Goal: Task Accomplishment & Management: Use online tool/utility

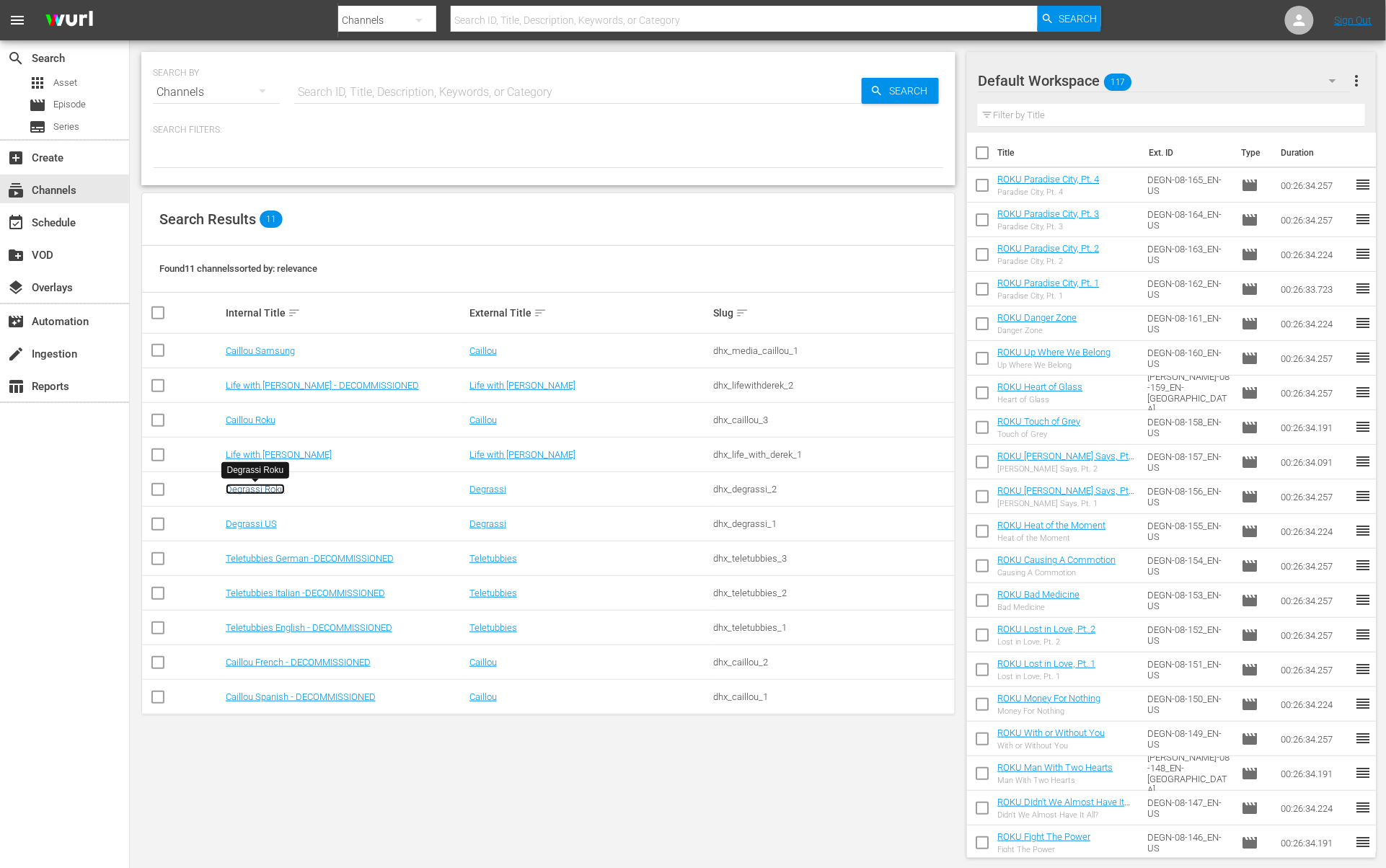
click at [263, 493] on link "Degrassi Roku" at bounding box center [255, 489] width 59 height 11
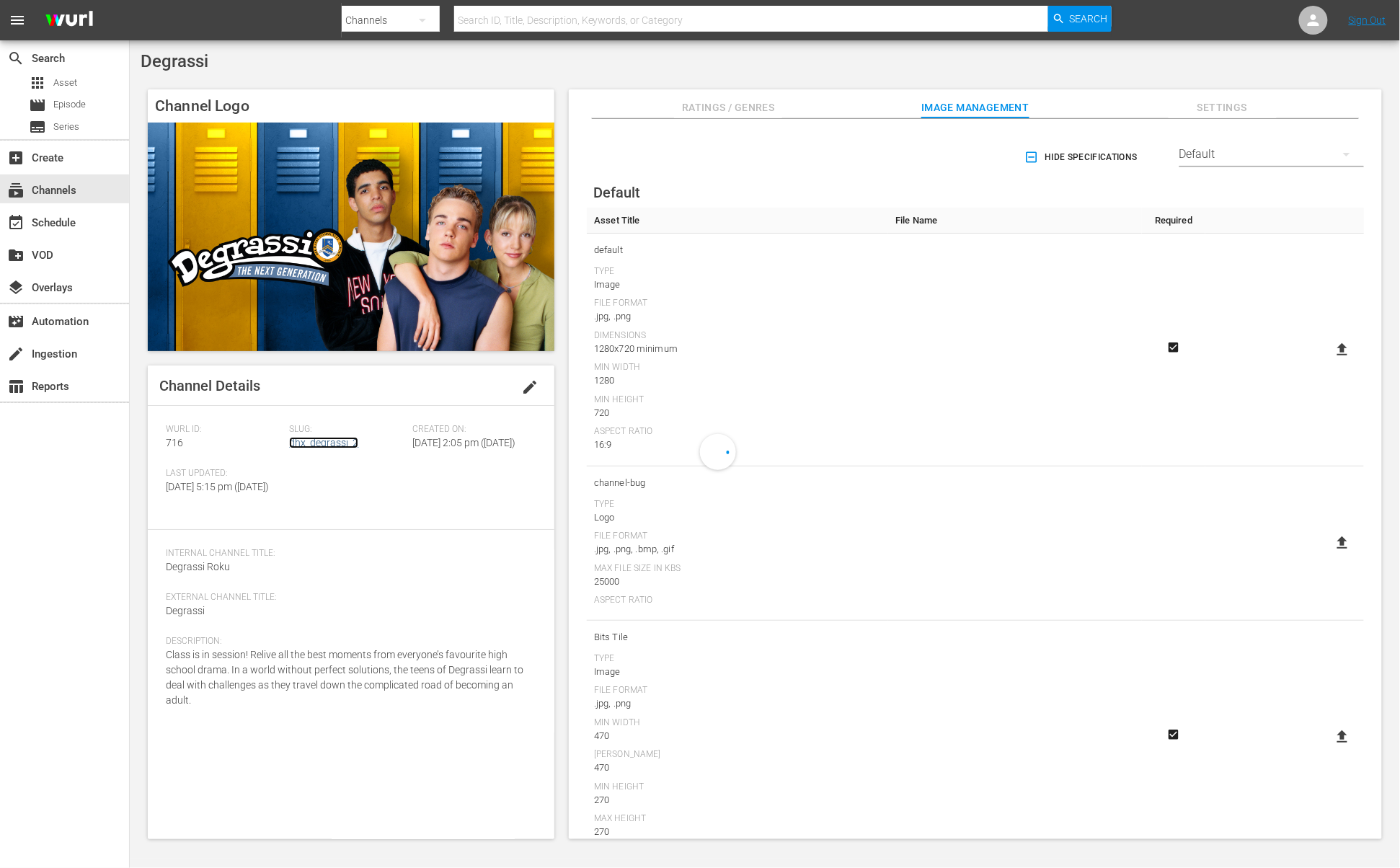
click at [314, 440] on link "dhx_degrassi_2" at bounding box center [324, 442] width 69 height 12
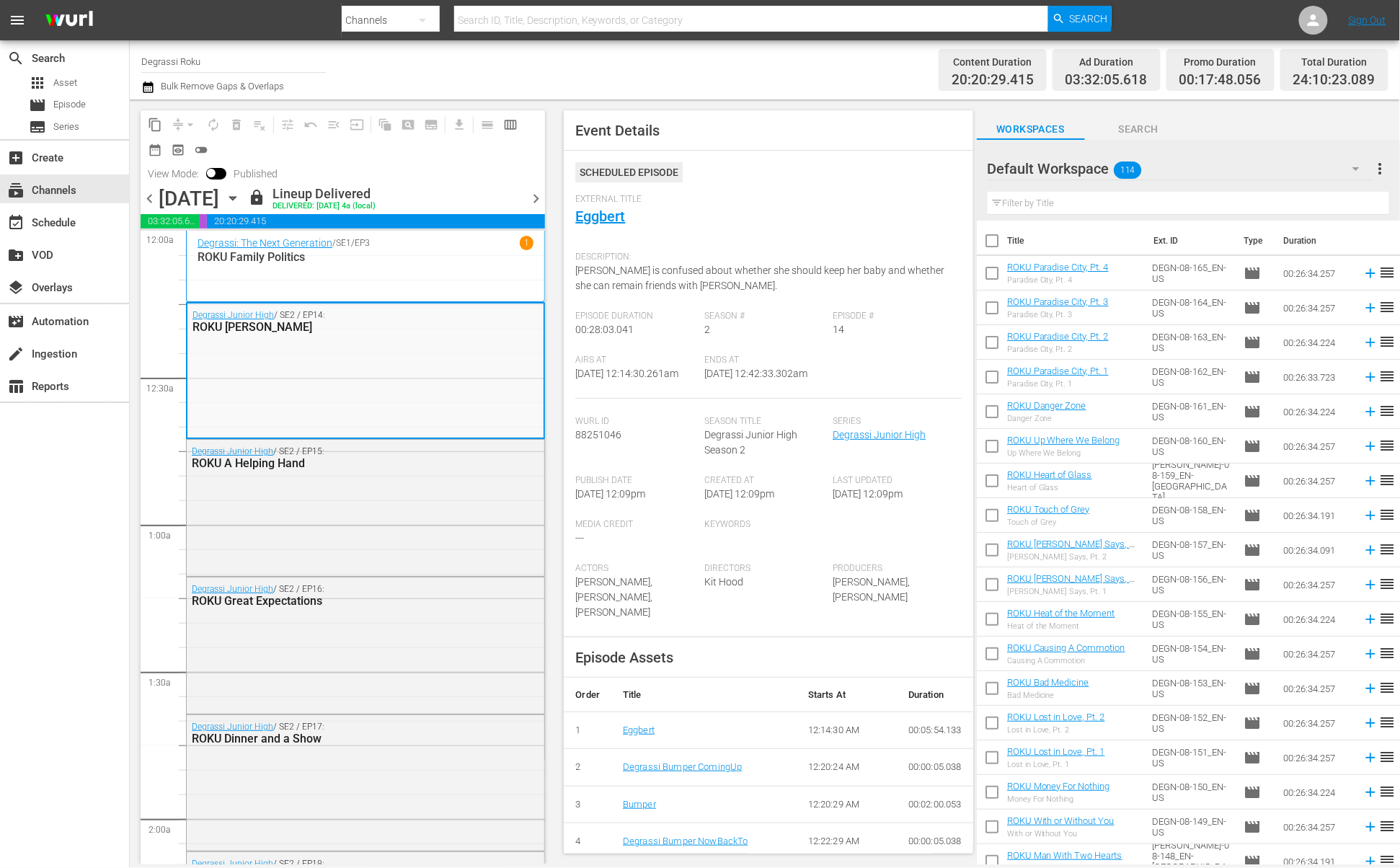
scroll to position [196, 0]
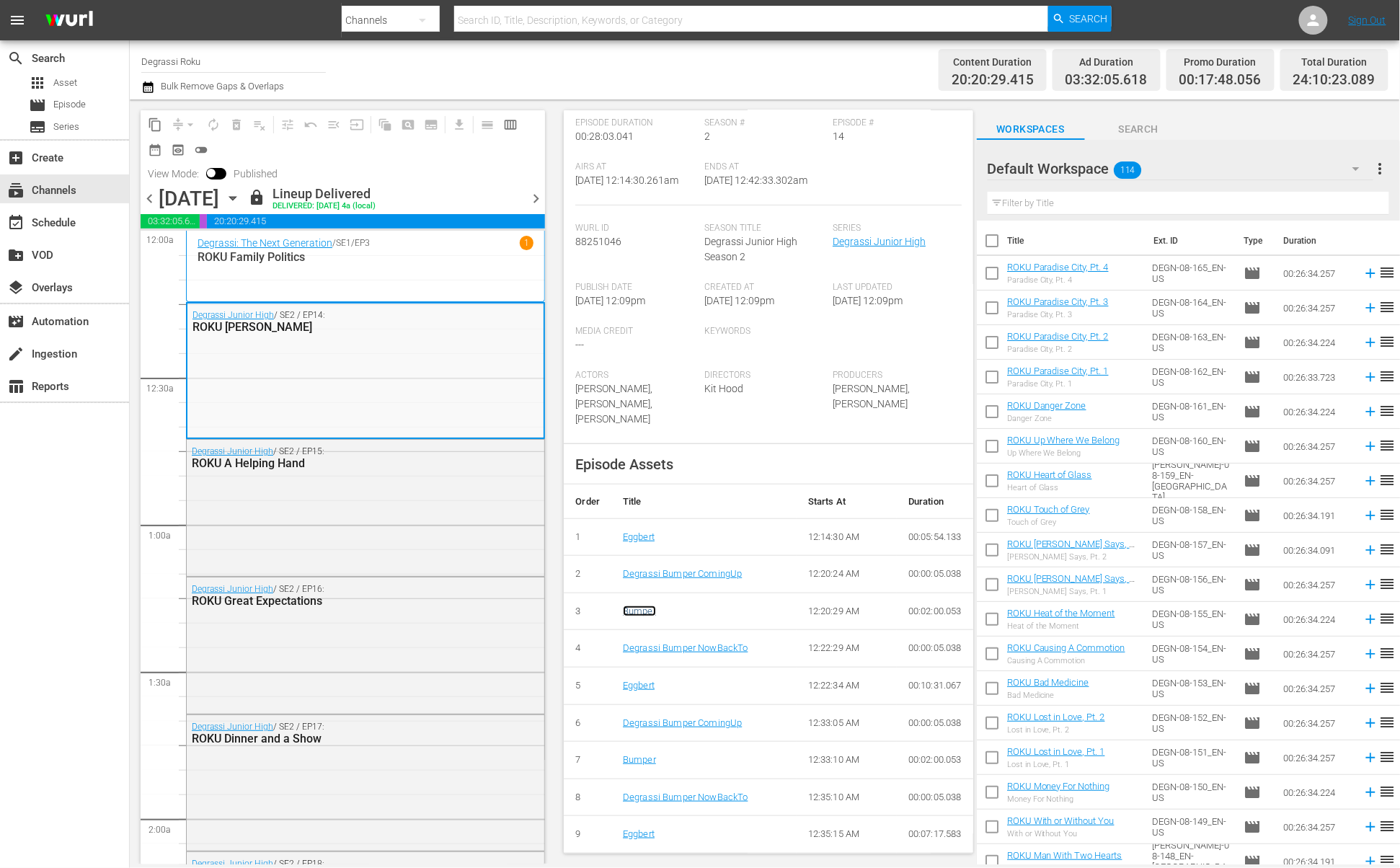
click at [630, 609] on link "Bumper" at bounding box center [639, 611] width 33 height 11
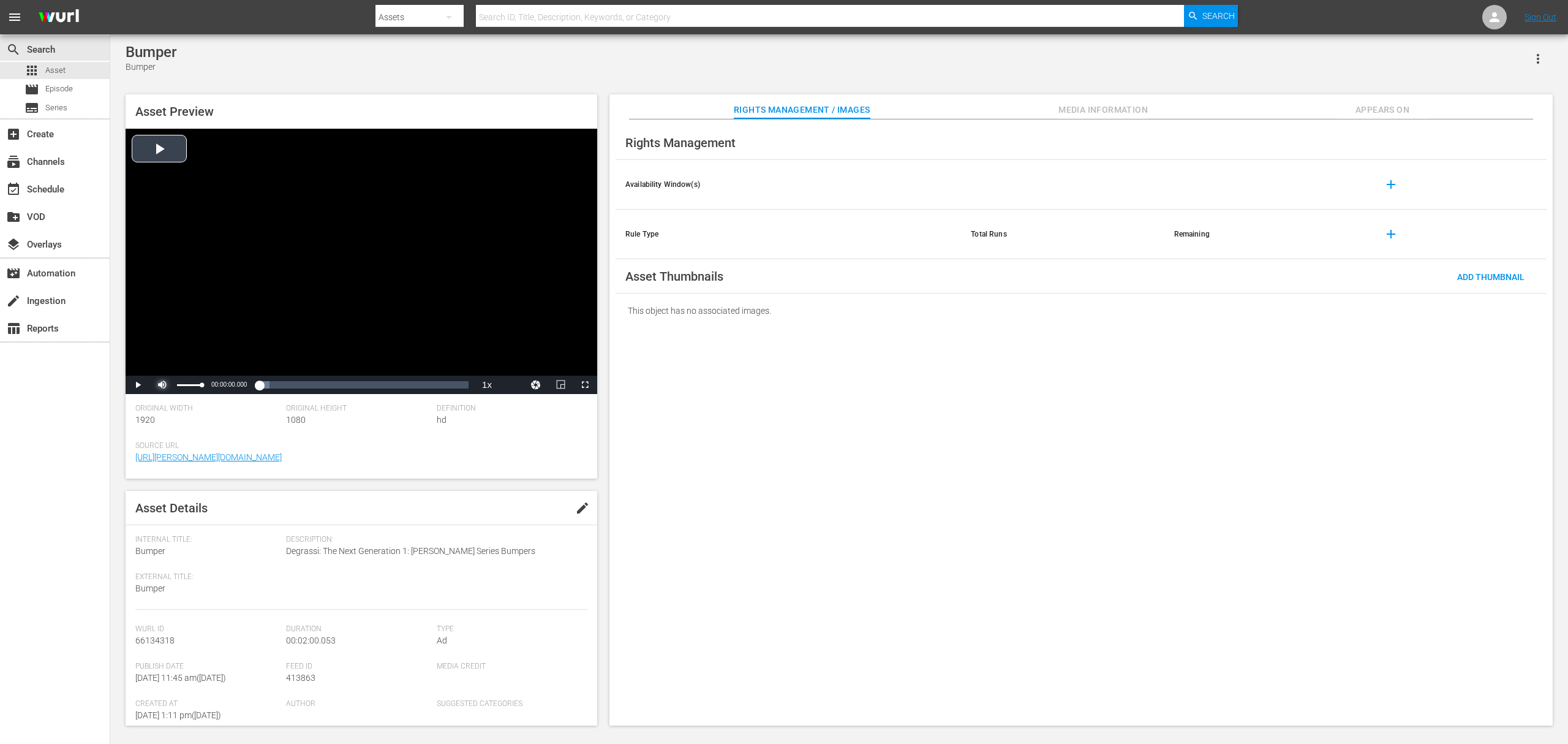
drag, startPoint x: 167, startPoint y: 385, endPoint x: 174, endPoint y: 385, distance: 7.0
click at [163, 385] on span "Video Player" at bounding box center [163, 385] width 0 height 0
click at [138, 385] on span "Video Player" at bounding box center [138, 385] width 0 height 0
click at [316, 385] on div "Loaded : 49.90% 00:00:44.101 00:00:14.061" at bounding box center [348, 385] width 240 height 13
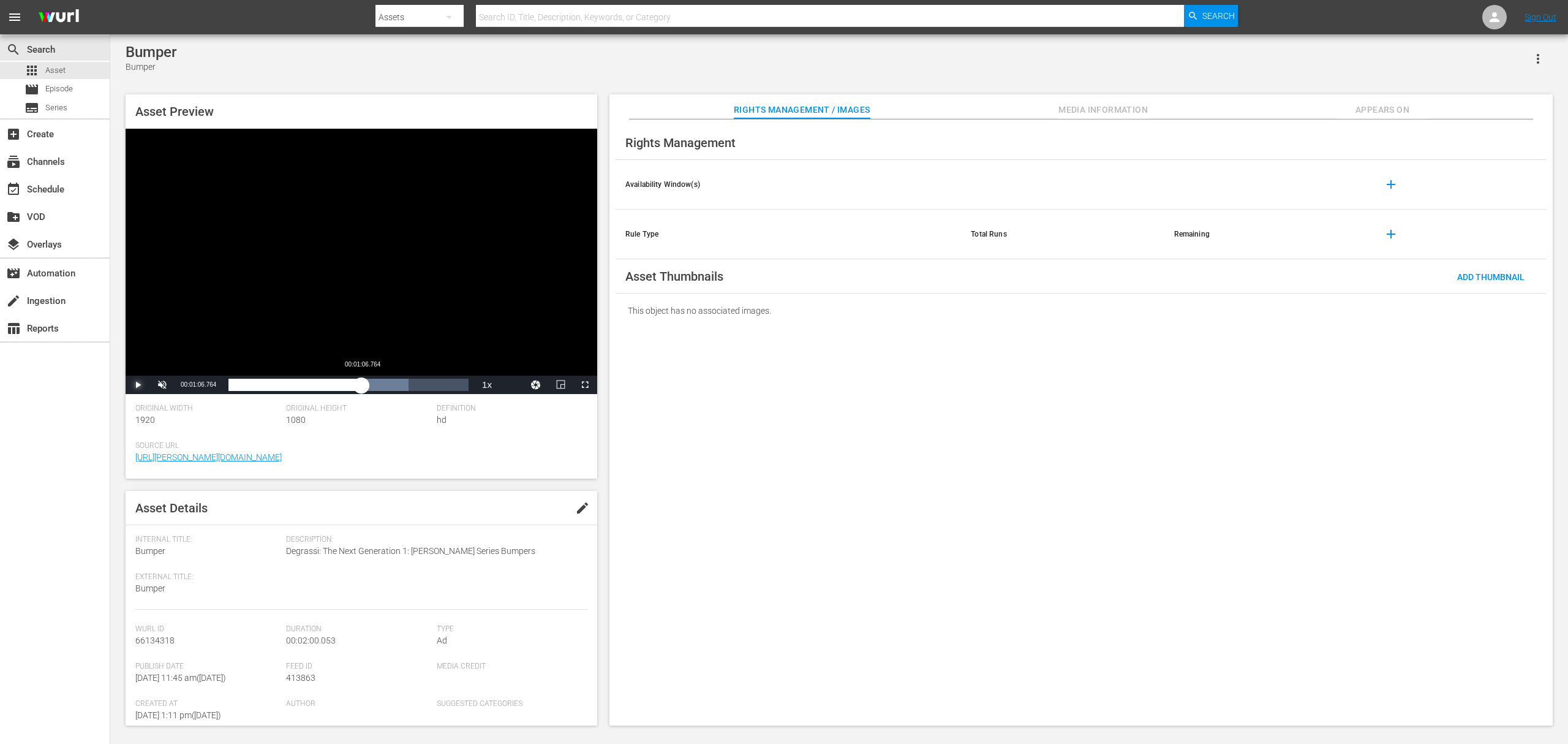
click at [363, 387] on div "Loaded : 75.01% 00:01:06.764 00:00:46.480" at bounding box center [348, 385] width 240 height 13
click at [402, 385] on div "Loaded : 79.93% 00:01:23.302 00:01:07.551" at bounding box center [348, 385] width 240 height 13
click at [138, 385] on span "Video Player" at bounding box center [138, 385] width 0 height 0
click at [84, 63] on div "apps Asset" at bounding box center [55, 70] width 110 height 17
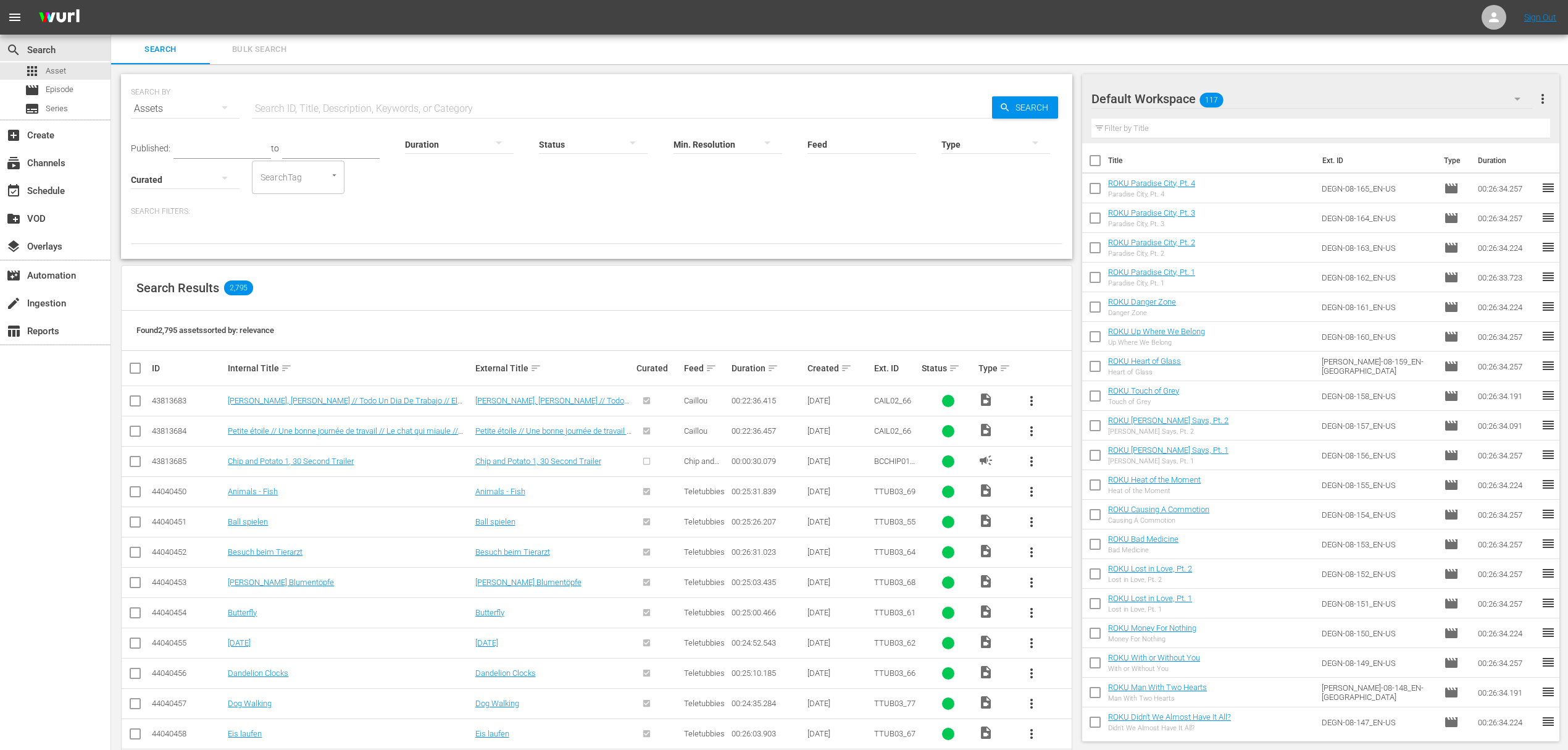
click at [397, 107] on input "text" at bounding box center [622, 108] width 740 height 30
type input "Bumper"
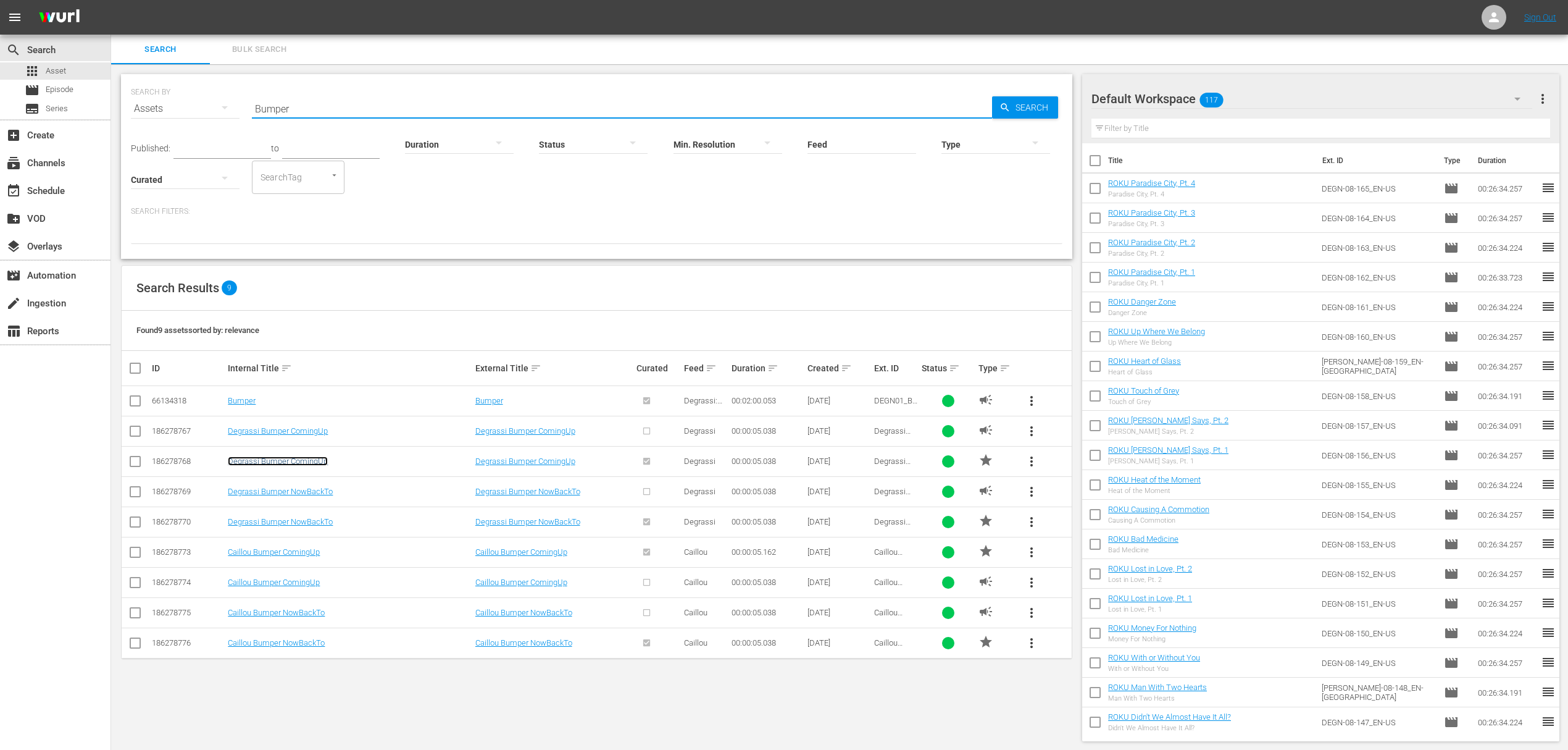
click at [296, 463] on link "Degrassi Bumper ComingUp" at bounding box center [278, 461] width 100 height 9
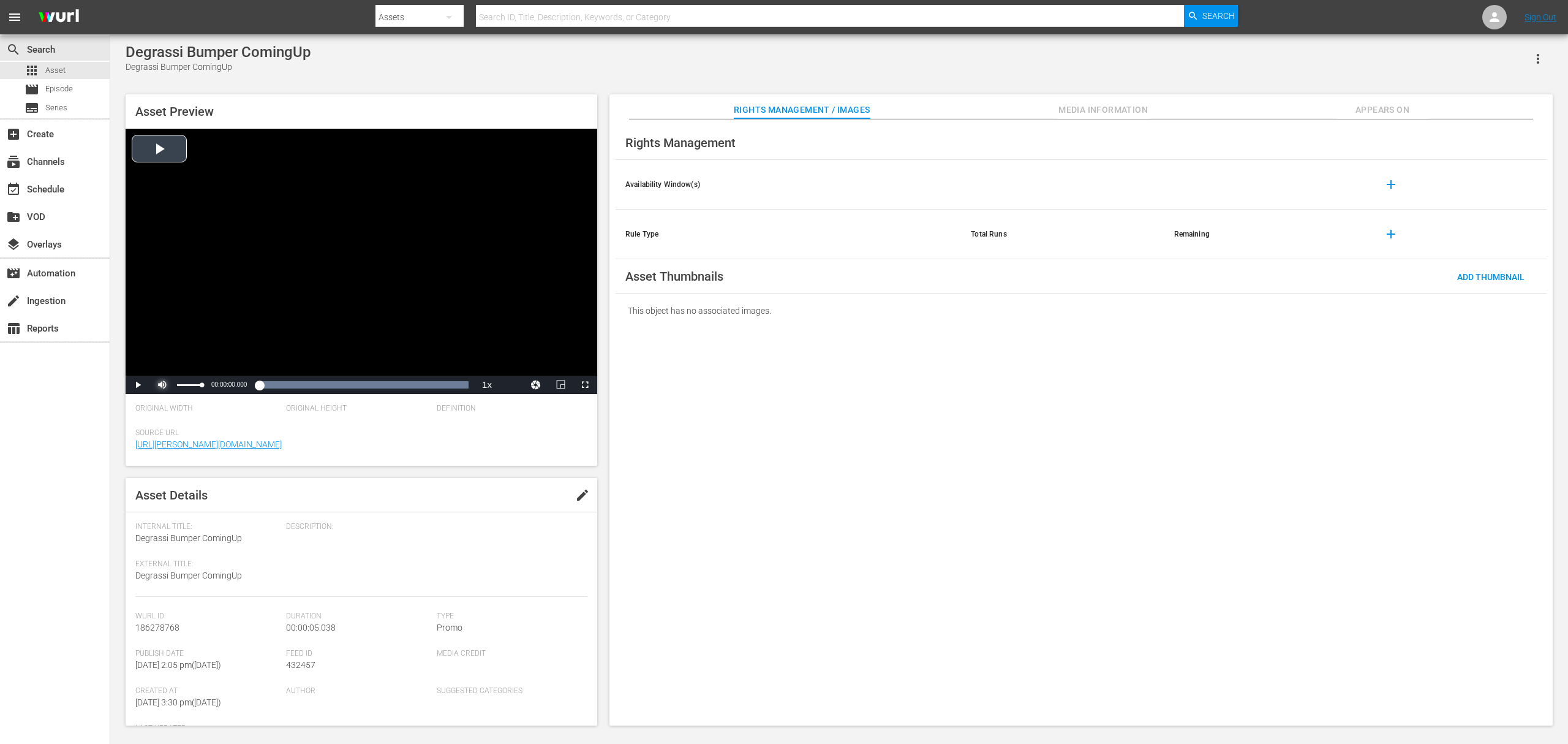
click at [163, 385] on span "Video Player" at bounding box center [163, 385] width 0 height 0
click at [138, 385] on span "Video Player" at bounding box center [138, 385] width 0 height 0
click at [424, 393] on div "Loaded : 100.00% 00:00:04.112 00:00:03.535" at bounding box center [348, 384] width 252 height 18
click at [138, 385] on span "Video Player" at bounding box center [138, 385] width 0 height 0
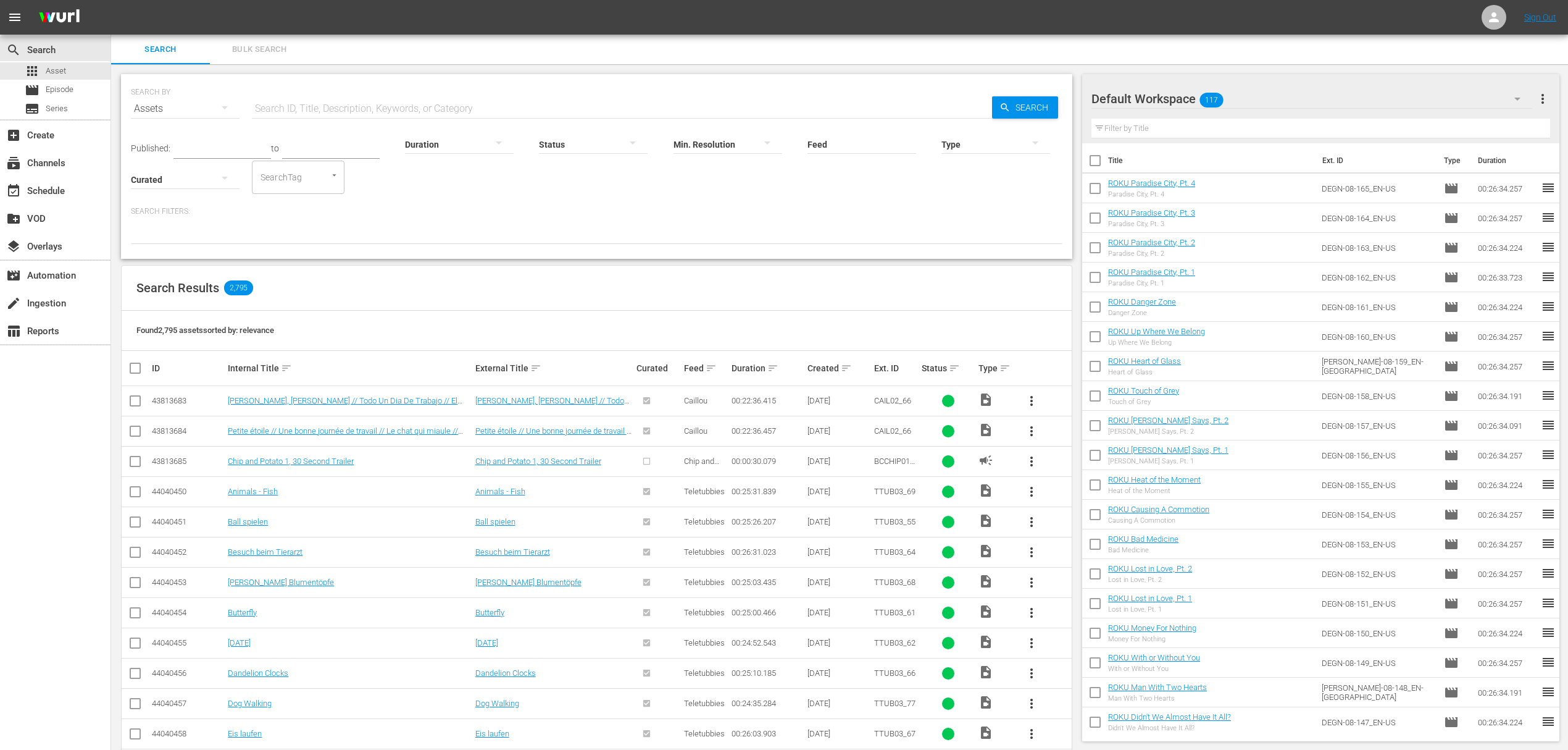
click at [329, 110] on input "text" at bounding box center [622, 108] width 740 height 30
type input "bumper"
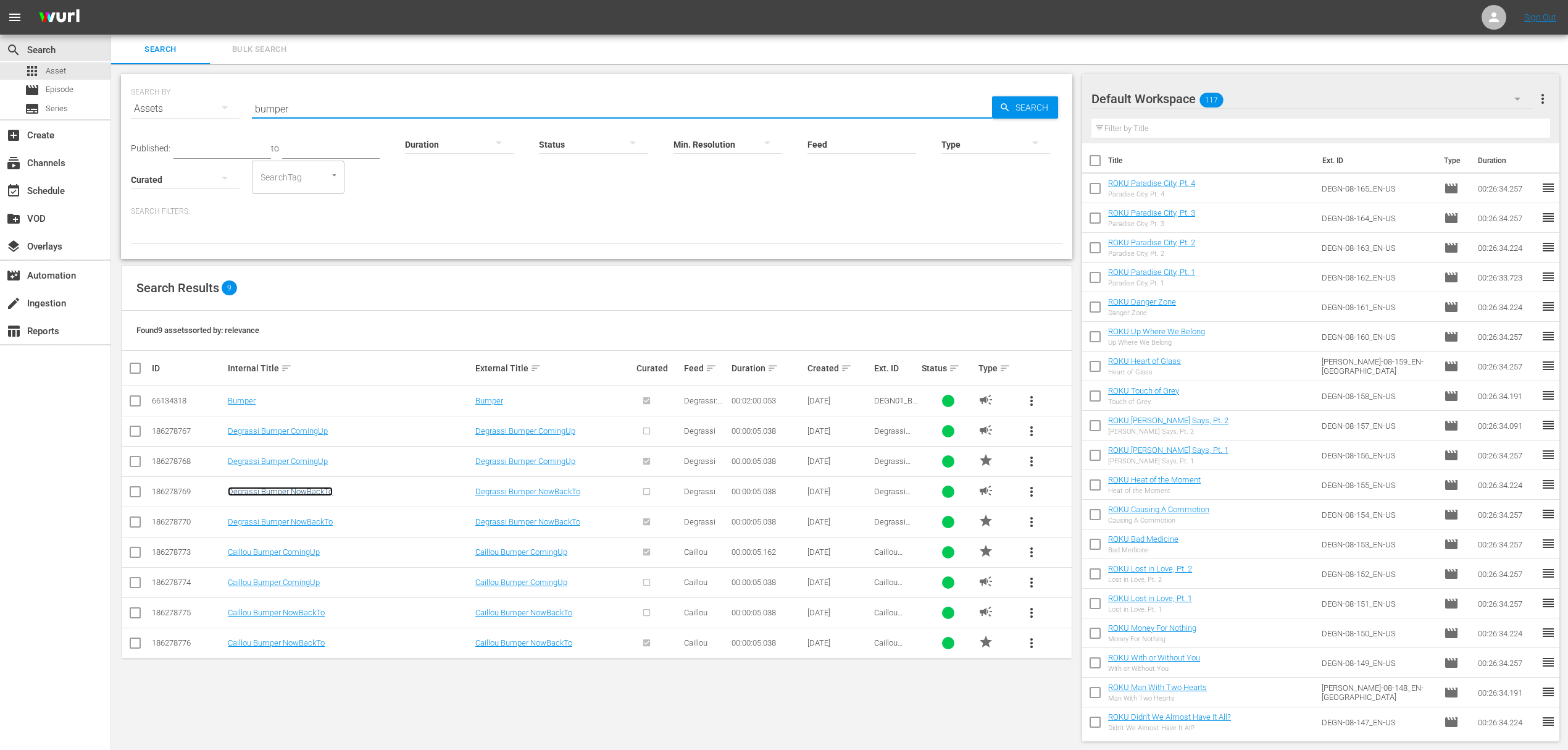
click at [300, 492] on link "Degrassi Bumper NowBackTo" at bounding box center [280, 491] width 105 height 9
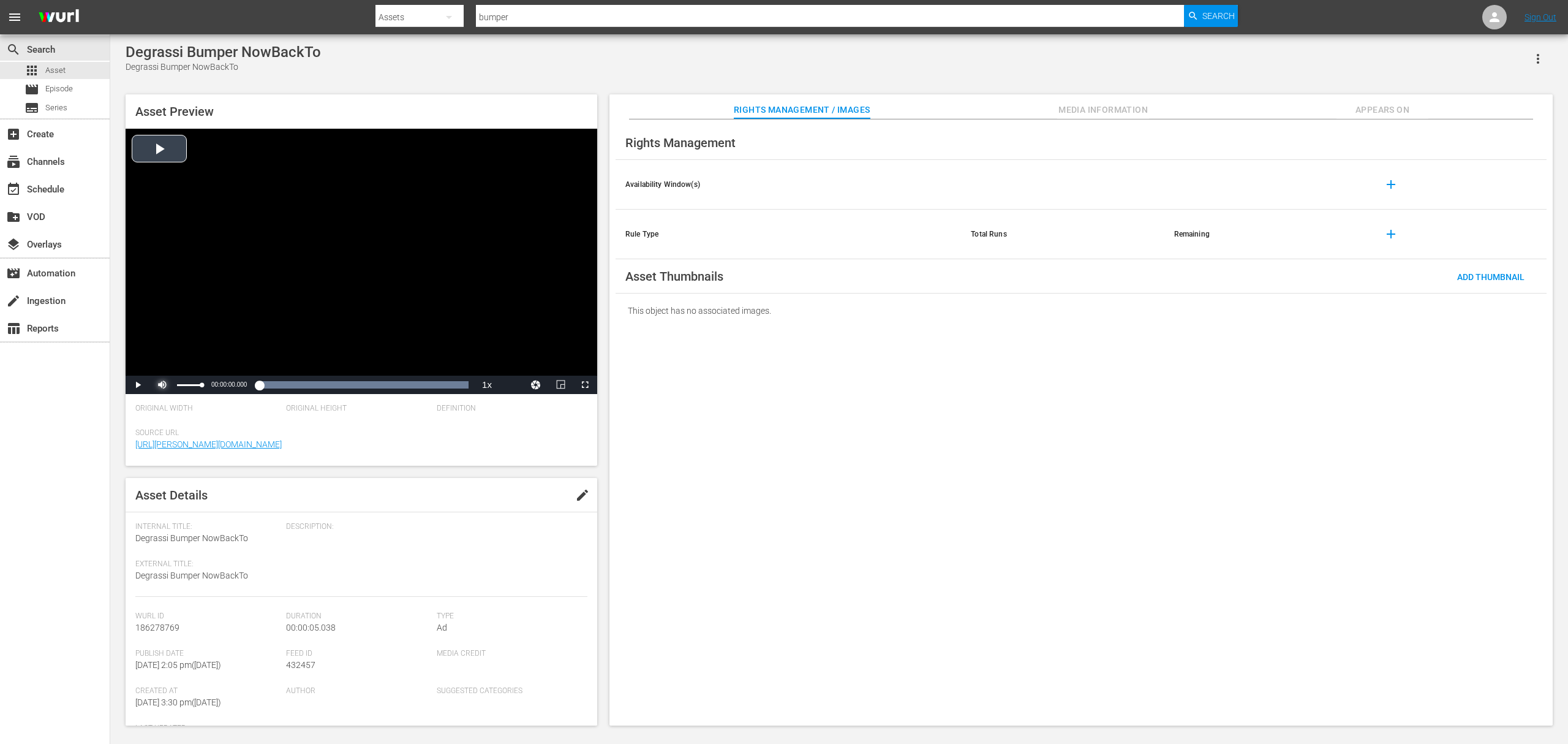
click at [163, 385] on span "Video Player" at bounding box center [163, 385] width 0 height 0
click at [138, 385] on span "Video Player" at bounding box center [138, 385] width 0 height 0
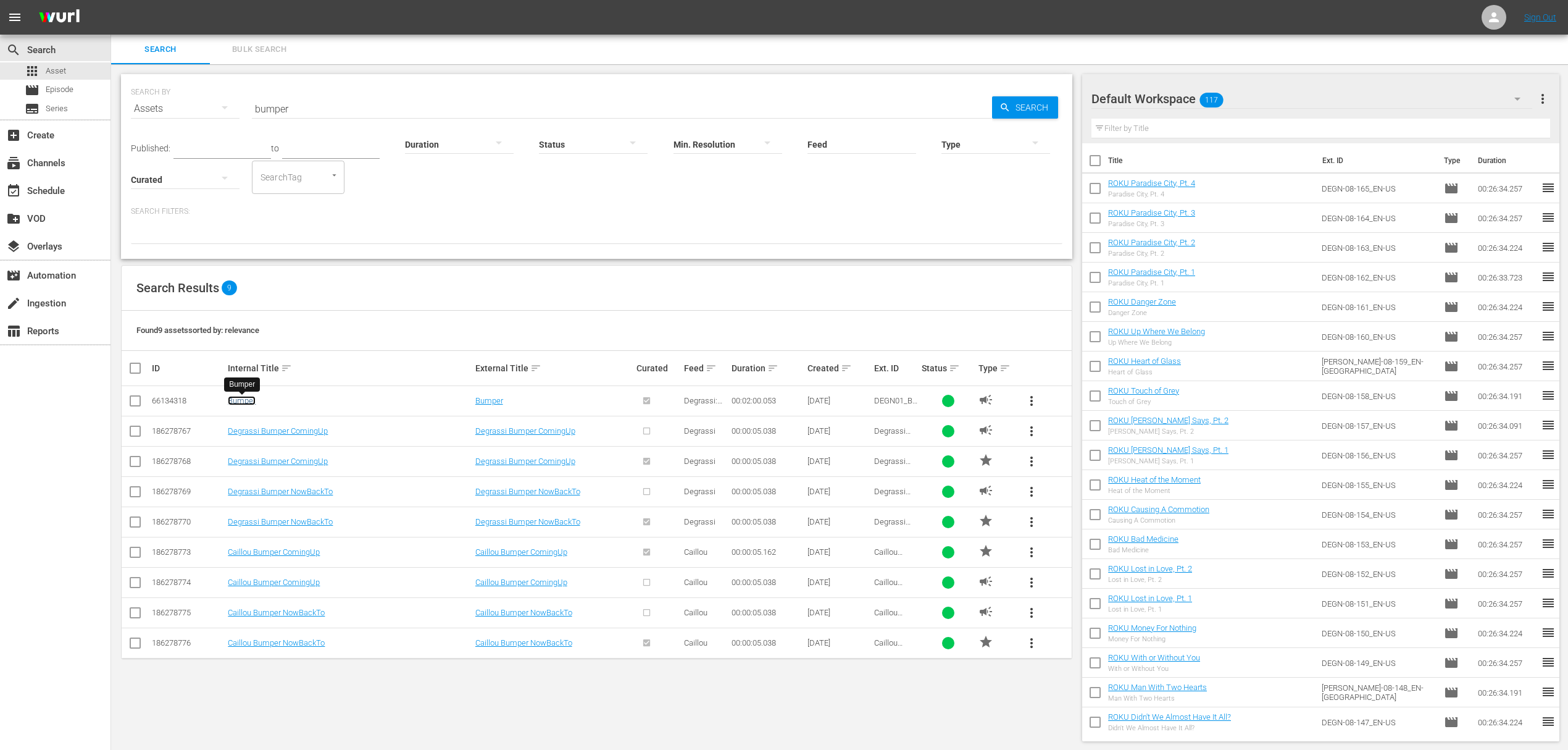
click at [236, 400] on link "Bumper" at bounding box center [242, 401] width 28 height 9
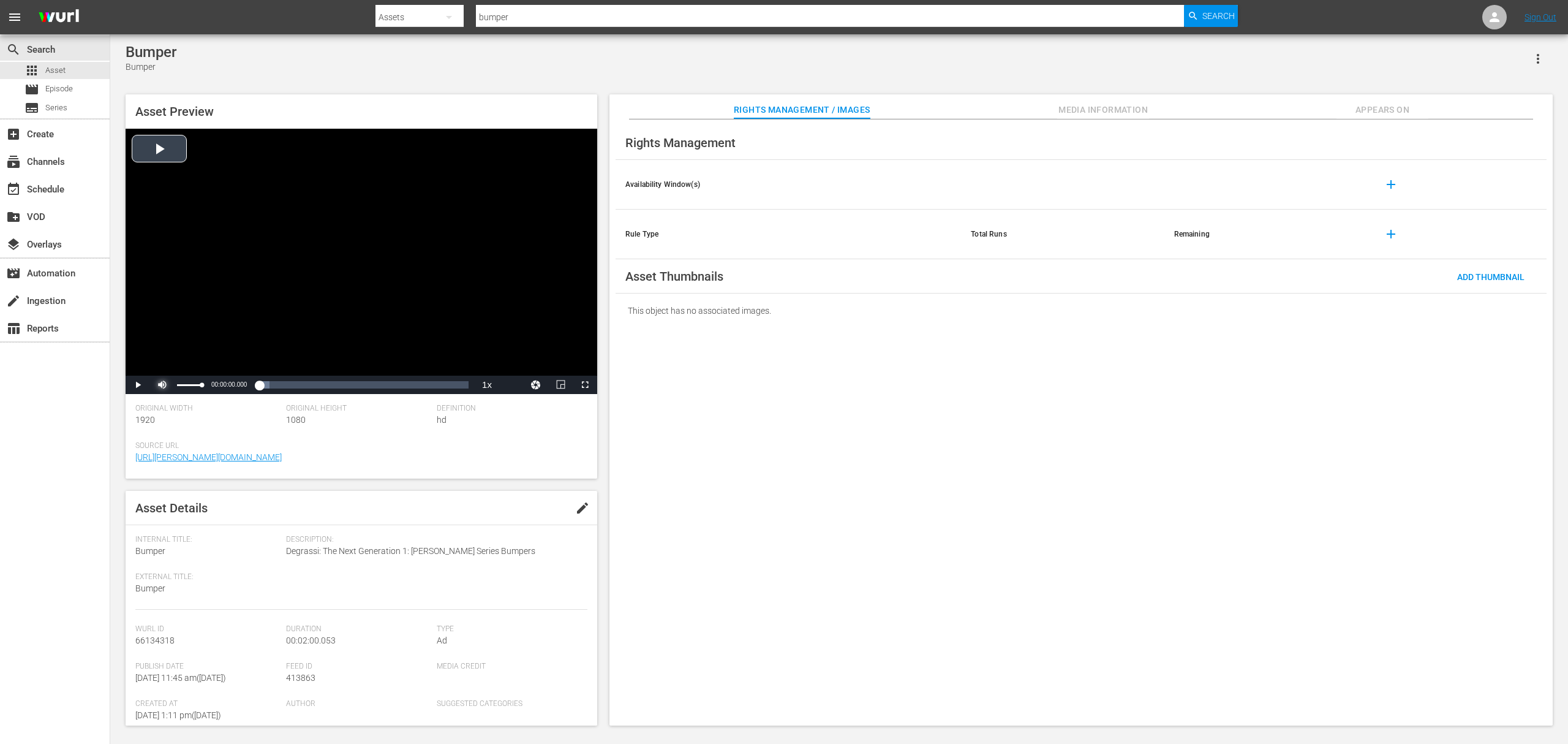
click at [163, 385] on span "Video Player" at bounding box center [163, 385] width 0 height 0
click at [138, 385] on span "Video Player" at bounding box center [138, 385] width 0 height 0
click at [277, 388] on div "Progress Bar" at bounding box center [264, 385] width 72 height 13
click at [311, 386] on div "Loaded : 34.95% 00:00:37.057 00:00:23.346" at bounding box center [348, 385] width 240 height 13
click at [138, 385] on span "Video Player" at bounding box center [138, 385] width 0 height 0
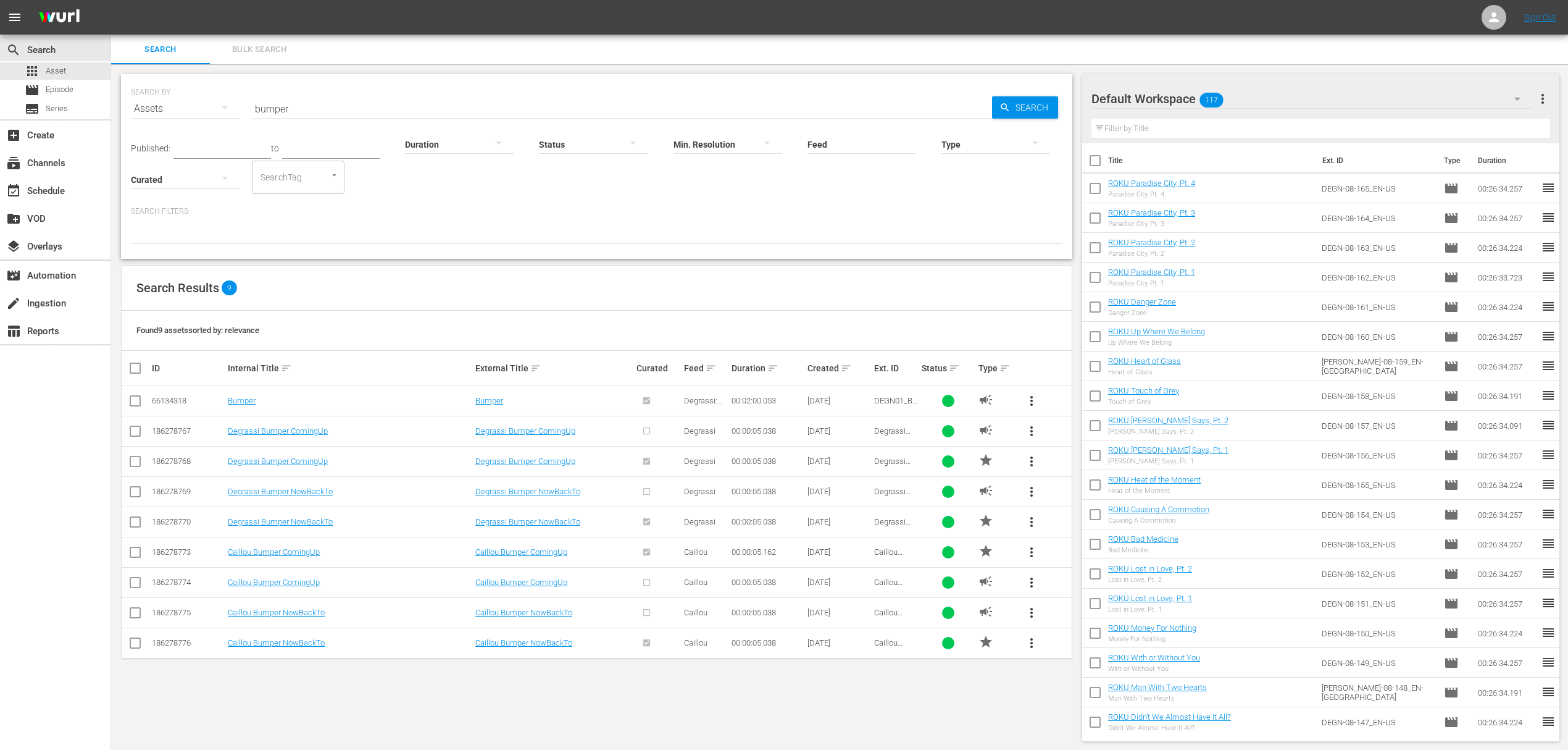
click at [228, 712] on div "SEARCH BY Search By Assets Search ID, Title, Description, Keywords, or Category…" at bounding box center [596, 407] width 971 height 687
click at [240, 404] on link "Bumper" at bounding box center [242, 401] width 28 height 9
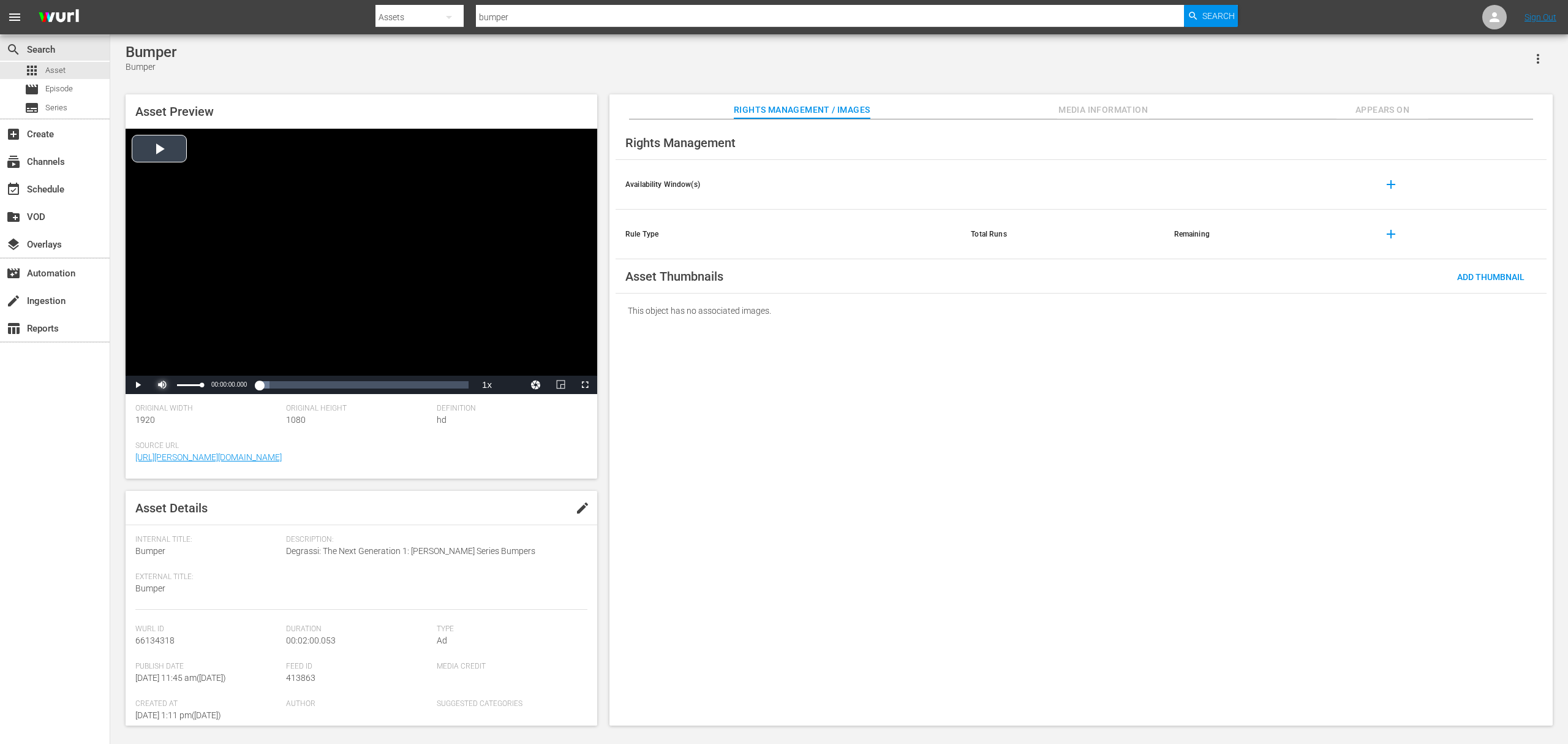
click at [163, 385] on span "Video Player" at bounding box center [163, 385] width 0 height 0
click at [138, 385] on span "Video Player" at bounding box center [138, 385] width 0 height 0
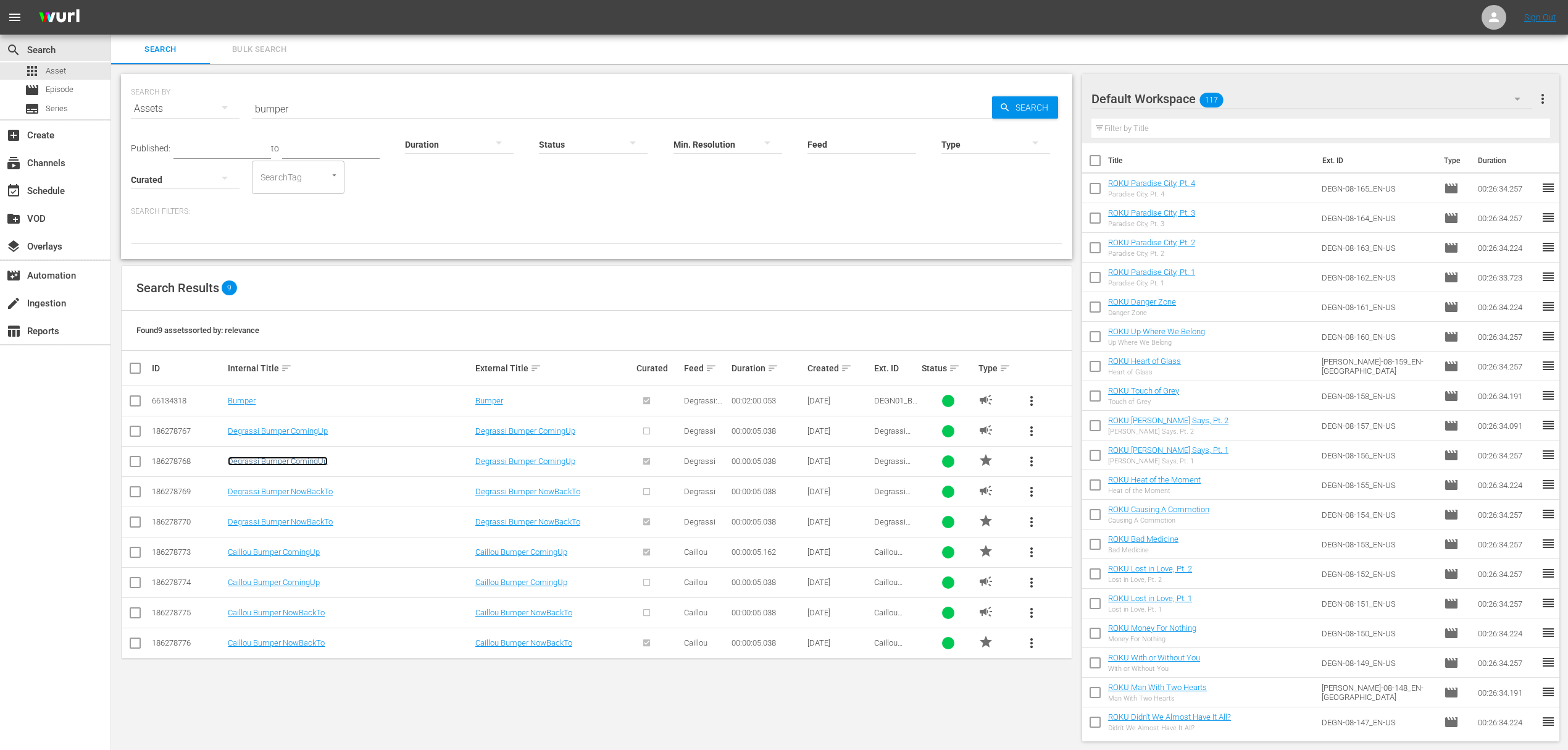
click at [284, 463] on link "Degrassi Bumper ComingUp" at bounding box center [278, 461] width 100 height 9
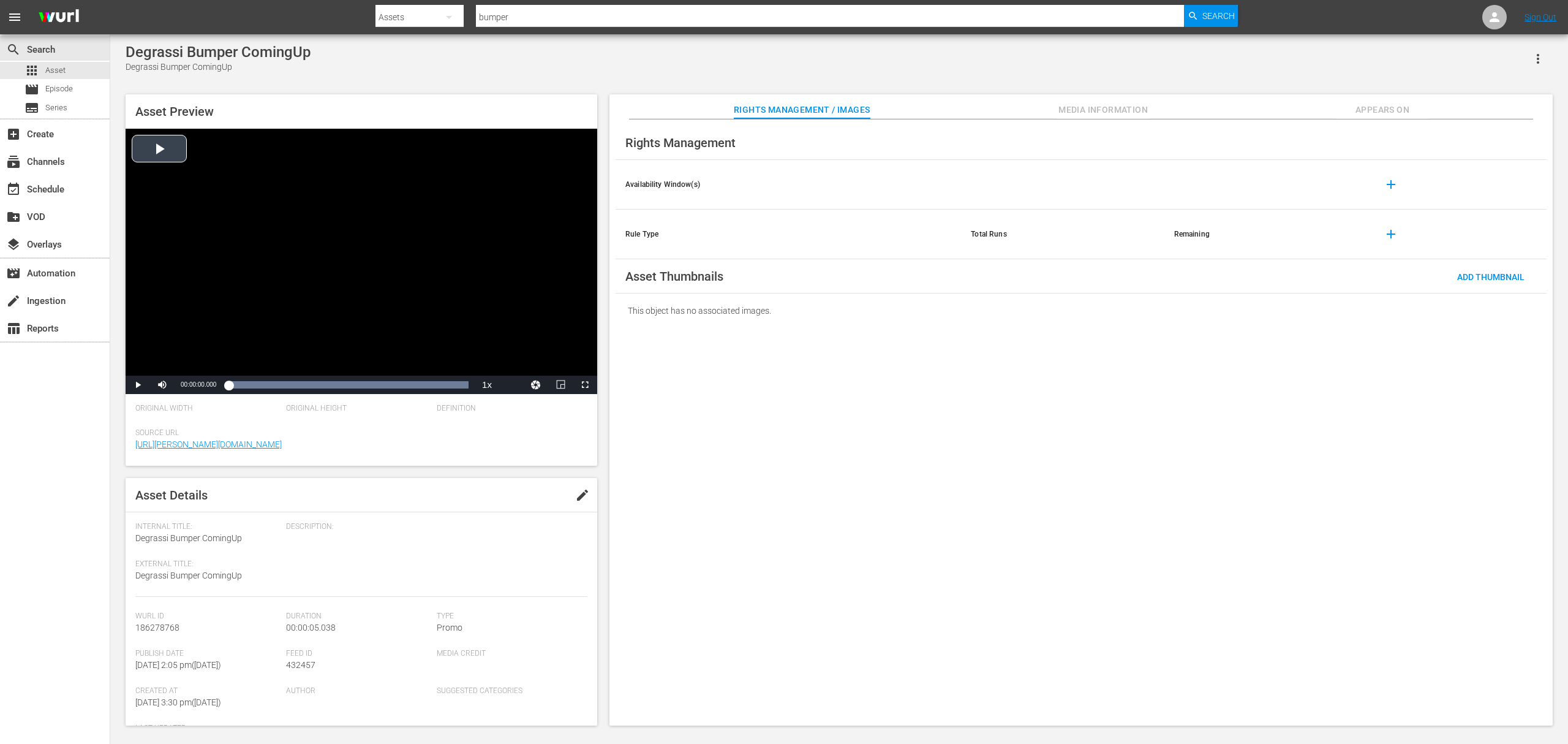
click at [165, 162] on div "Video Player" at bounding box center [361, 252] width 471 height 247
click at [138, 385] on span "Video Player" at bounding box center [138, 385] width 0 height 0
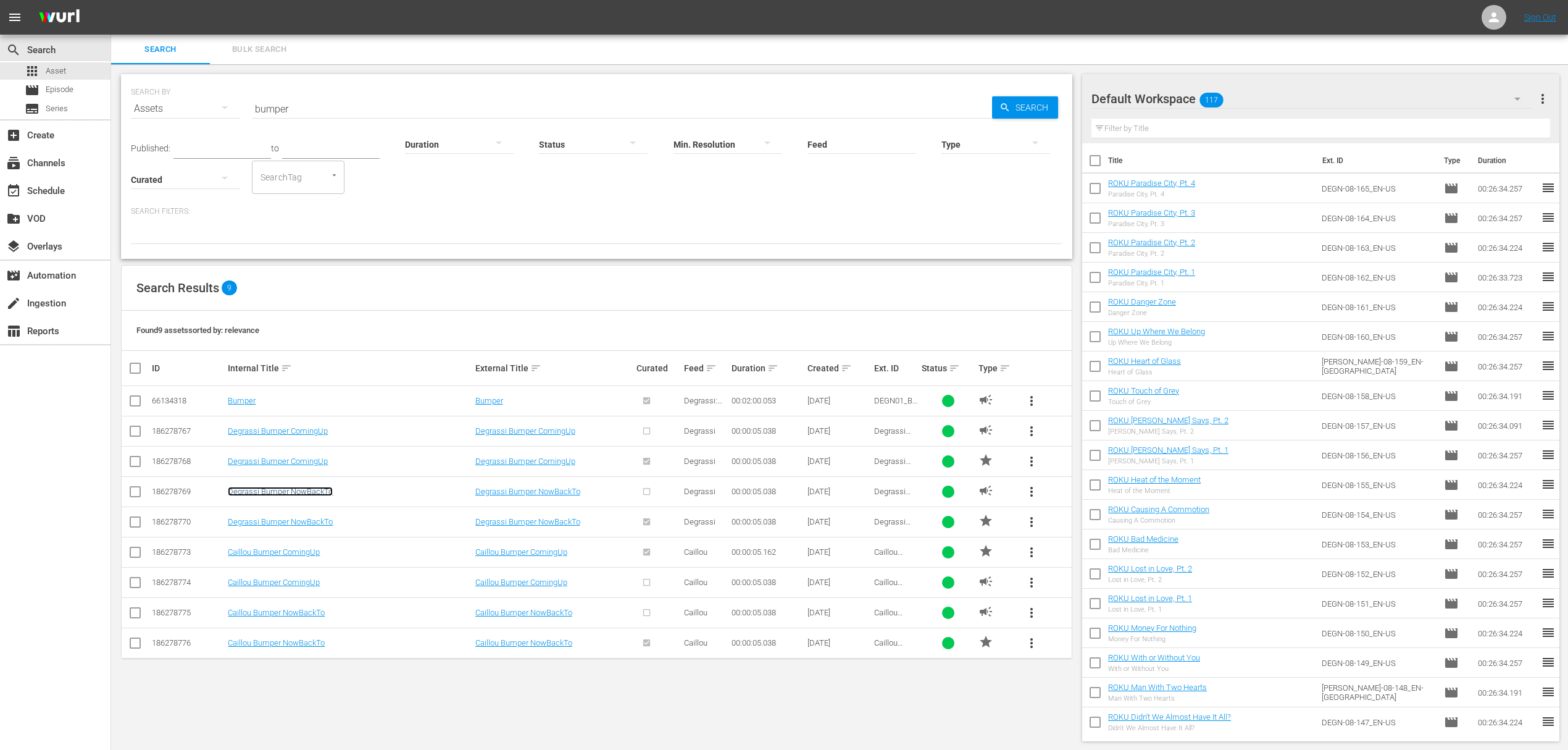
click at [285, 495] on link "Degrassi Bumper NowBackTo" at bounding box center [280, 491] width 105 height 9
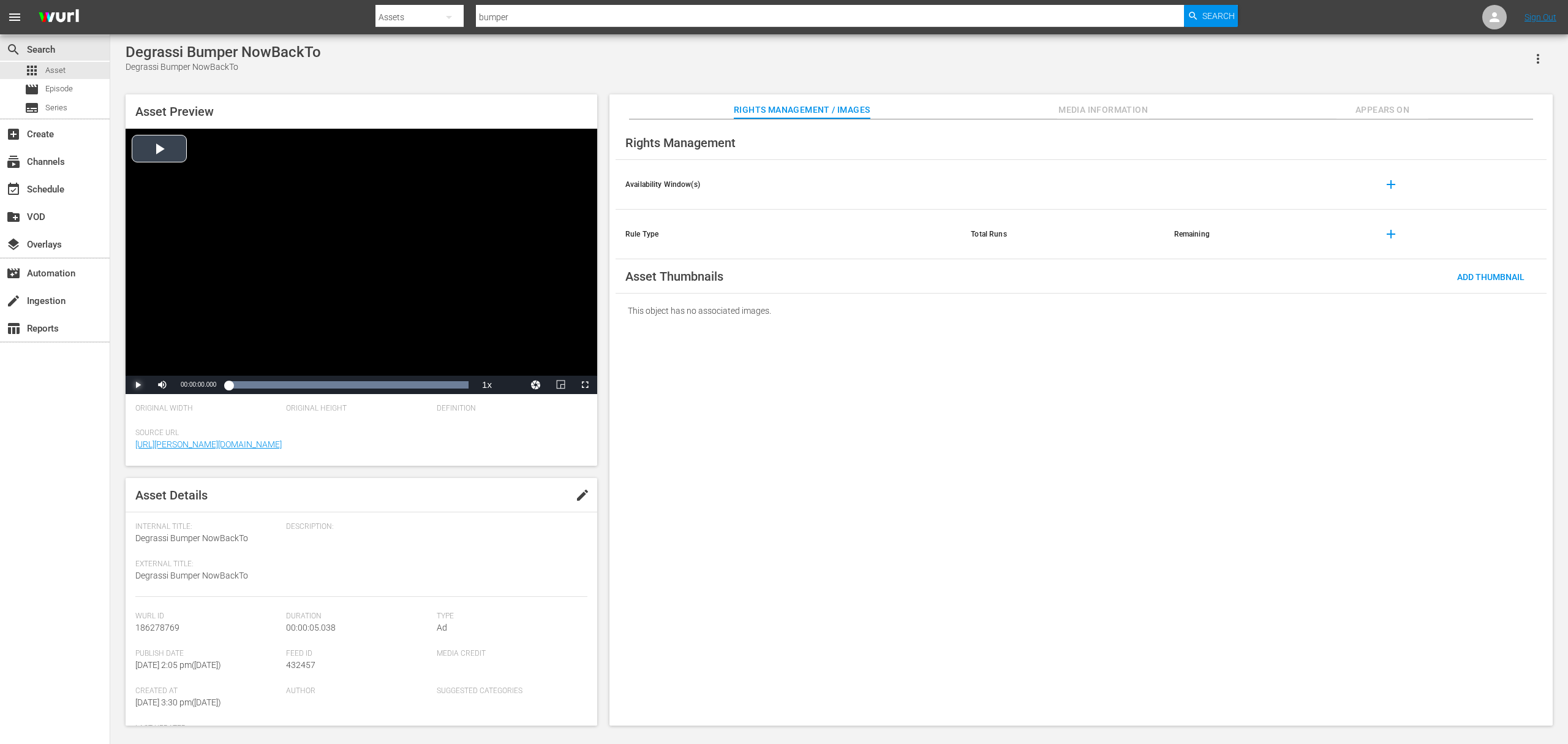
click at [138, 385] on span "Video Player" at bounding box center [138, 385] width 0 height 0
drag, startPoint x: 137, startPoint y: 386, endPoint x: 126, endPoint y: 353, distance: 34.8
click at [138, 385] on span "Video Player" at bounding box center [138, 385] width 0 height 0
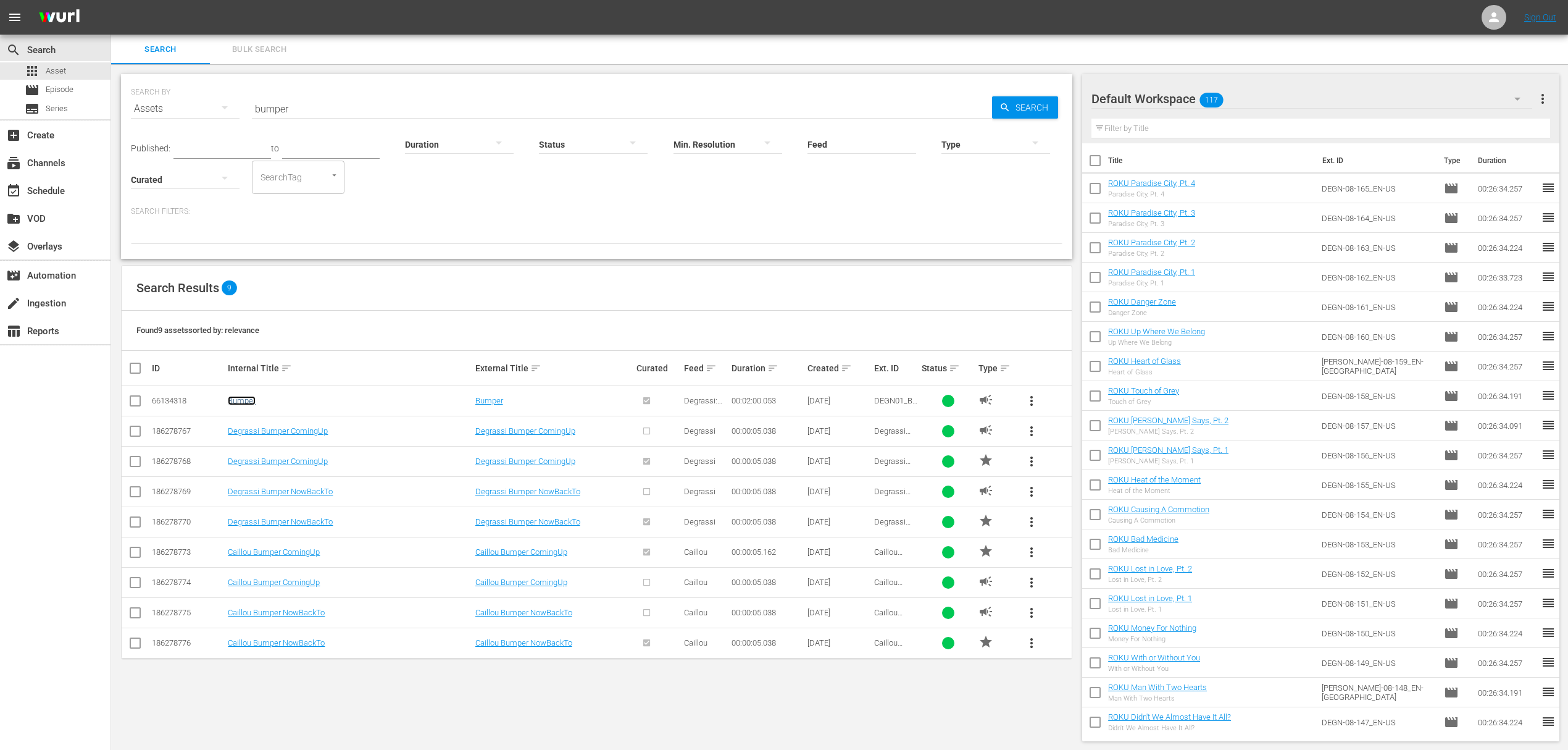
click at [241, 401] on link "Bumper" at bounding box center [242, 401] width 28 height 9
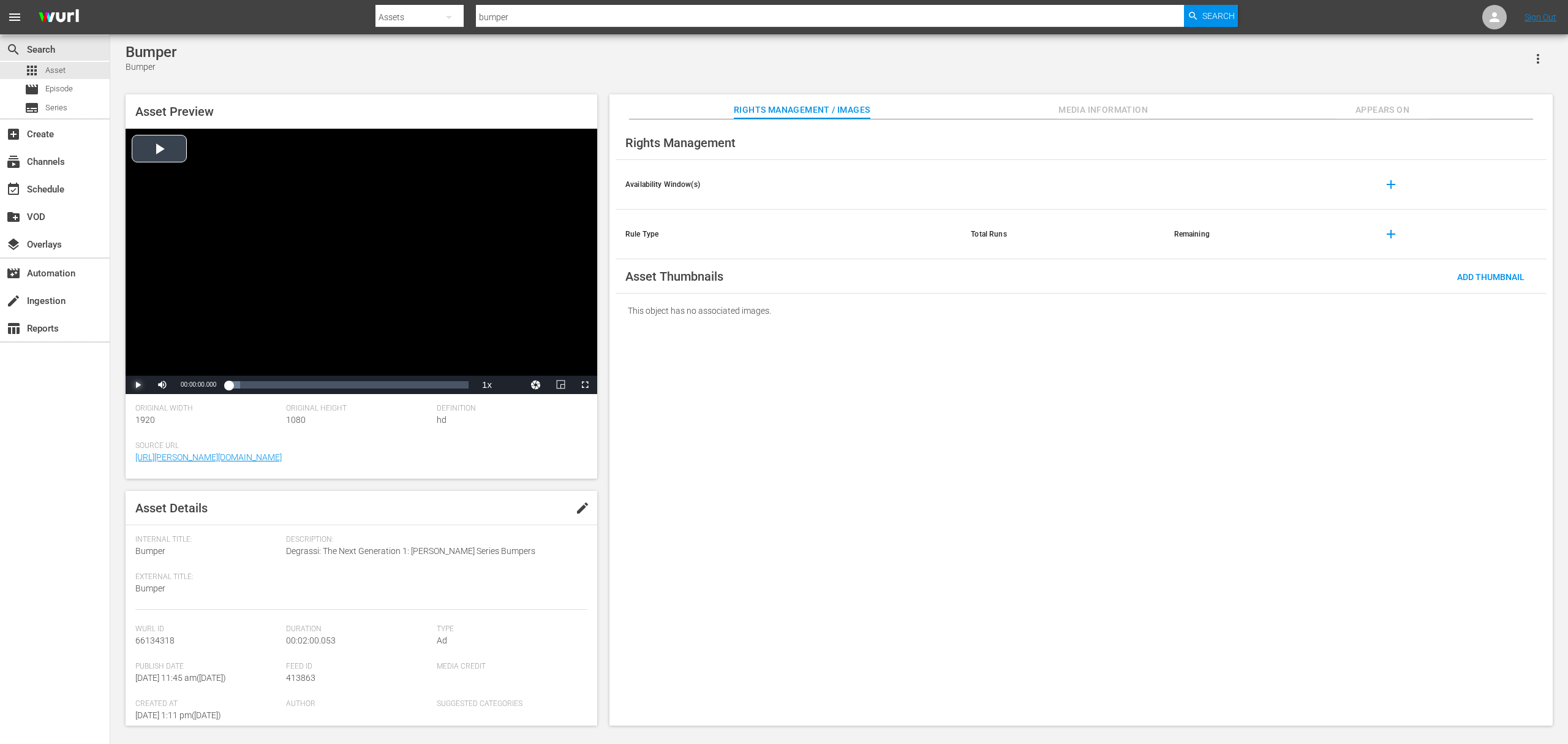
click at [138, 385] on span "Video Player" at bounding box center [138, 385] width 0 height 0
click at [260, 389] on div "00:00:15.925" at bounding box center [260, 385] width 1 height 13
click at [306, 384] on div "00:00:38.282" at bounding box center [305, 385] width 1 height 13
click at [138, 385] on span "Video Player" at bounding box center [138, 385] width 0 height 0
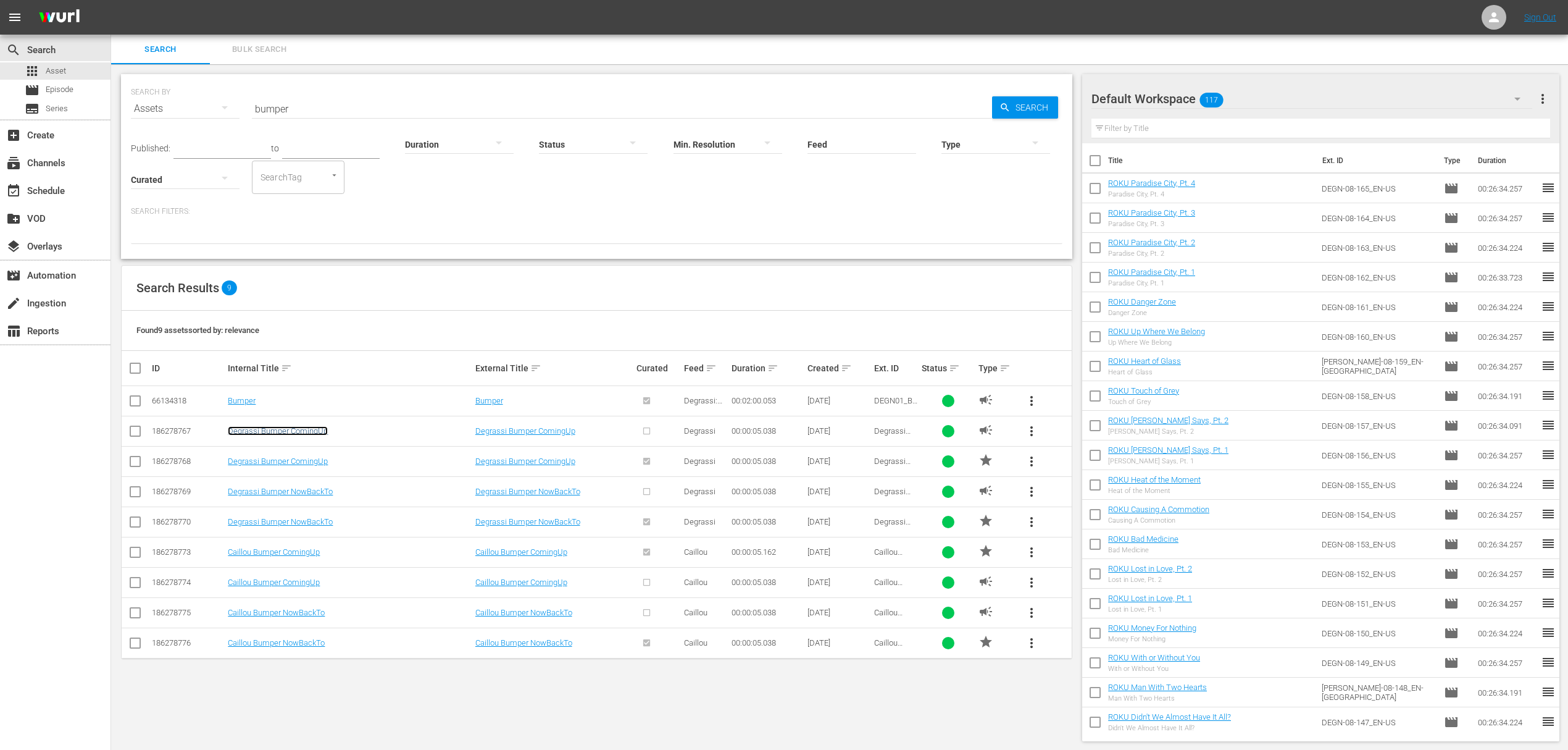
click at [287, 434] on link "Degrassi Bumper ComingUp" at bounding box center [278, 430] width 100 height 9
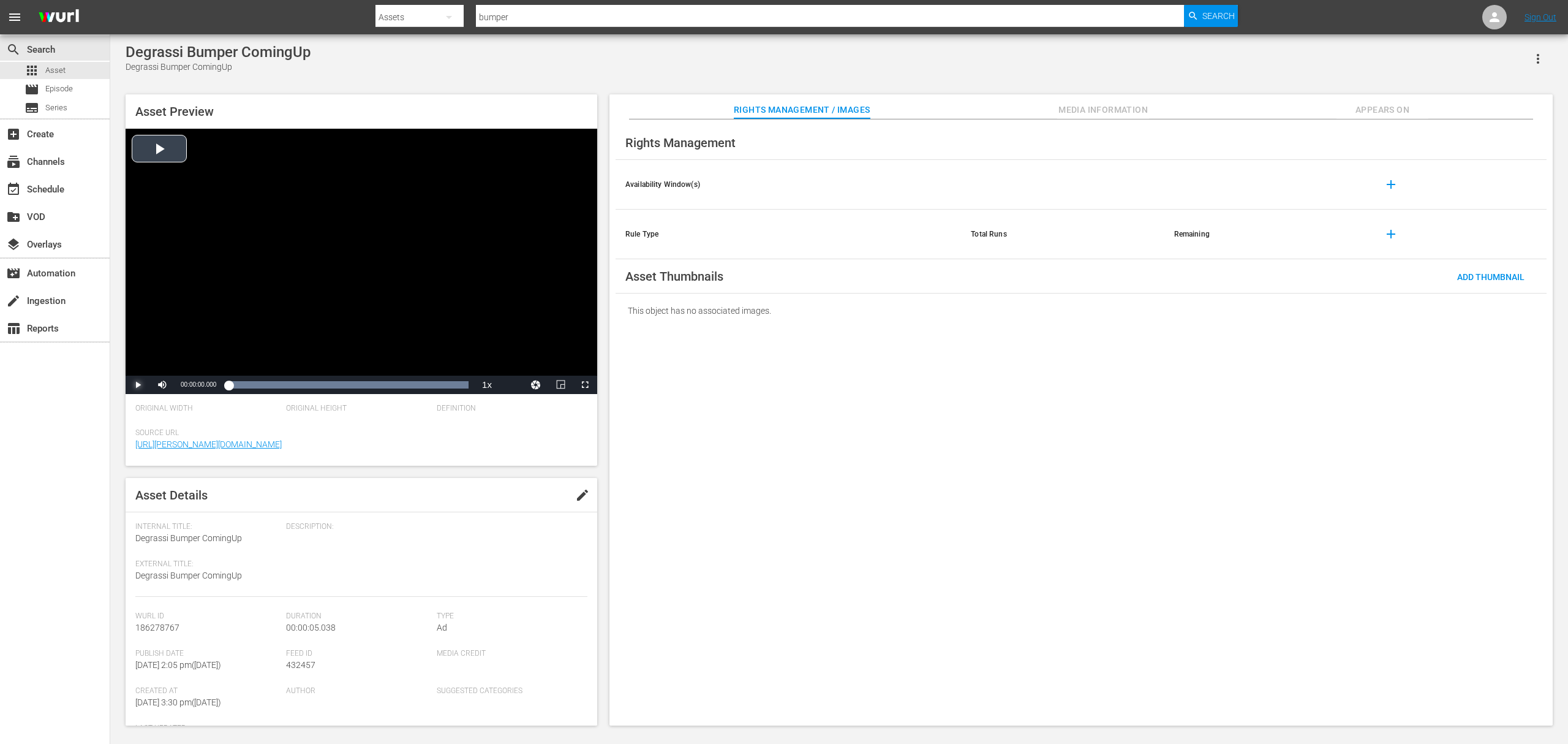
click at [138, 385] on span "Video Player" at bounding box center [138, 385] width 0 height 0
click at [83, 588] on div "search Search apps Asset movie Episode subtitles Series add_box Create subscrip…" at bounding box center [55, 406] width 110 height 744
click at [420, 262] on div "Video Player" at bounding box center [361, 252] width 471 height 247
click at [51, 248] on div "layers Overlays" at bounding box center [34, 243] width 68 height 11
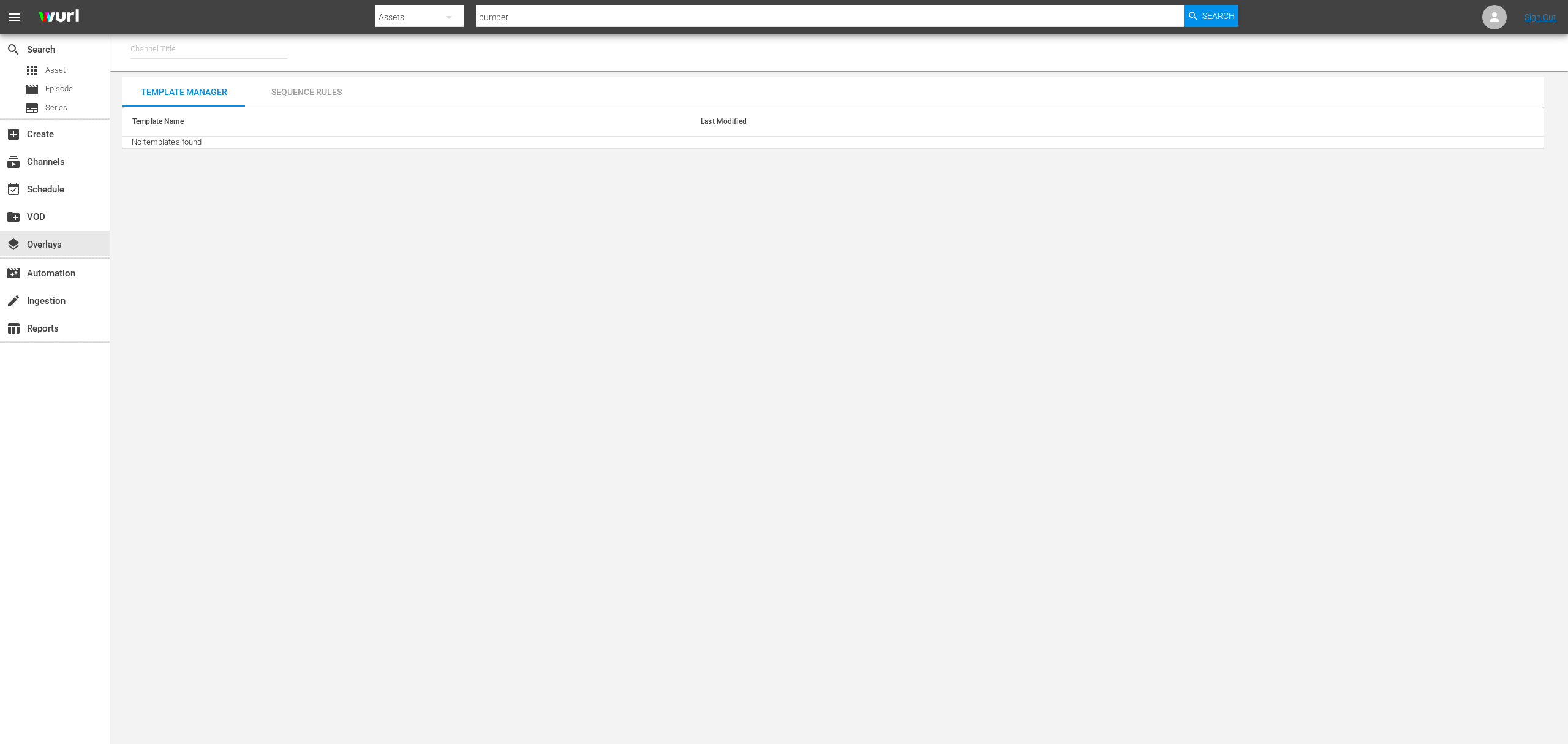
click at [293, 87] on div "Sequence Rules" at bounding box center [306, 92] width 122 height 30
click at [200, 94] on div "Template Manager" at bounding box center [183, 92] width 122 height 30
click at [52, 160] on div "subscriptions Channels" at bounding box center [34, 160] width 68 height 11
